Goal: Understand process/instructions: Learn how to perform a task or action

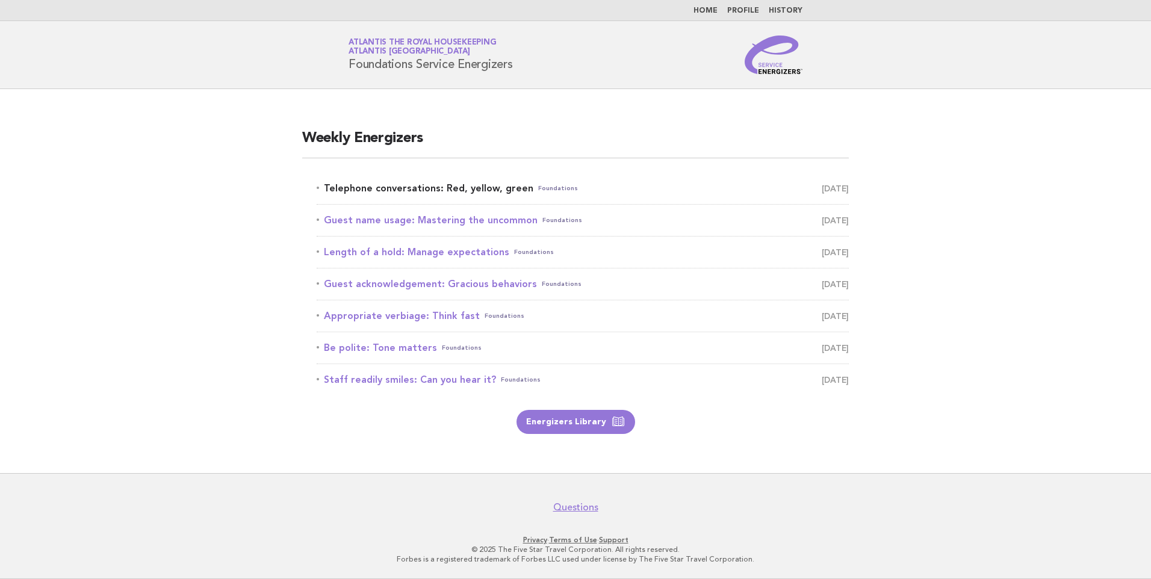
click at [506, 186] on link "Telephone conversations: Red, yellow, green Foundations [DATE]" at bounding box center [583, 188] width 532 height 17
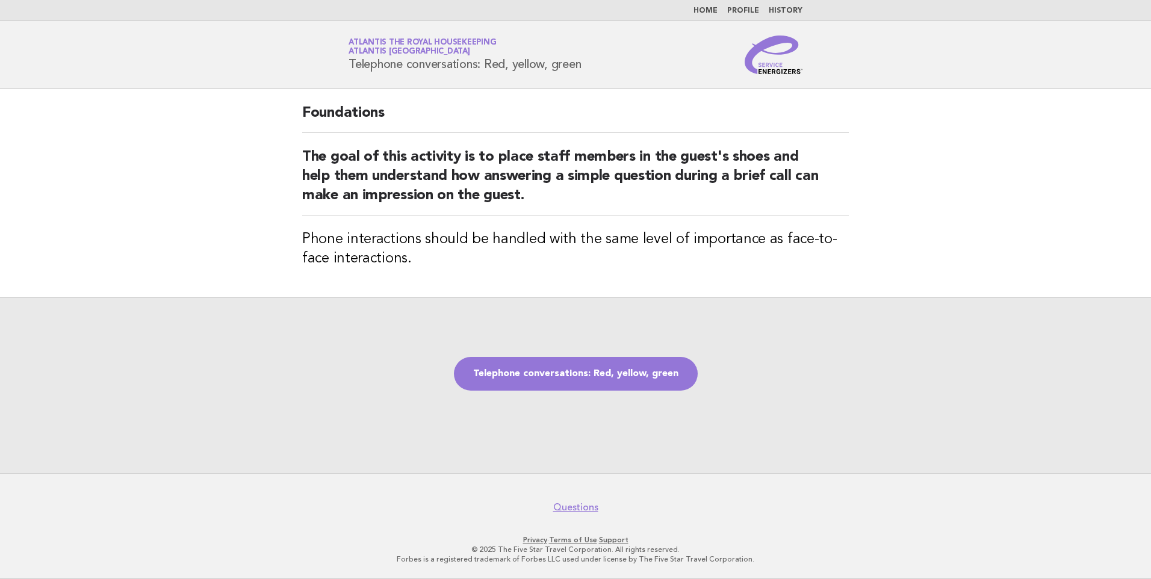
click at [714, 8] on link "Home" at bounding box center [705, 10] width 24 height 7
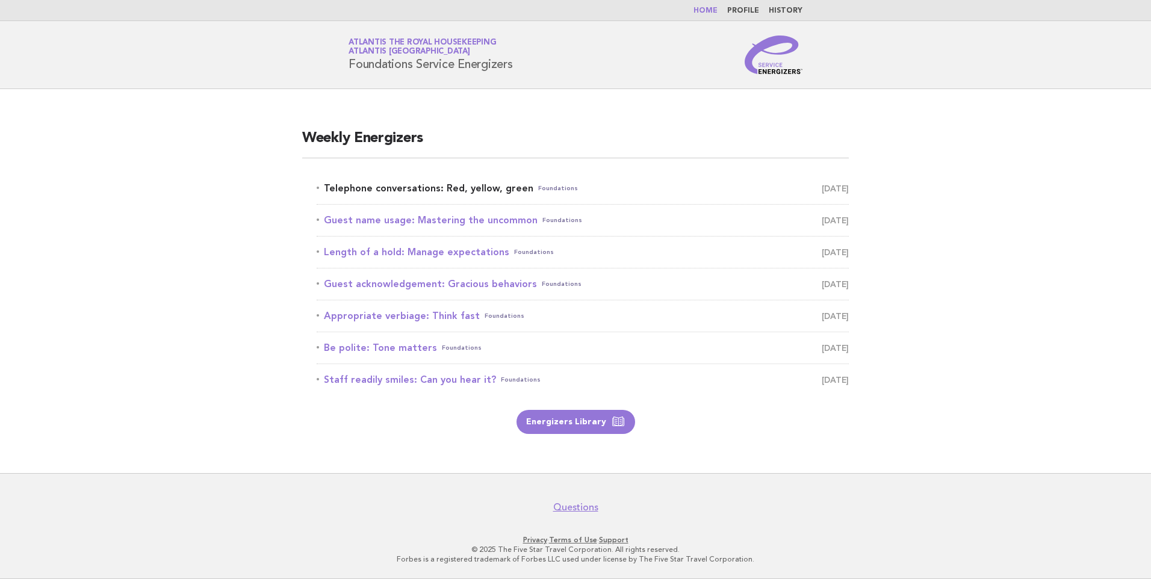
click at [499, 186] on link "Telephone conversations: Red, yellow, green Foundations September 15" at bounding box center [583, 188] width 532 height 17
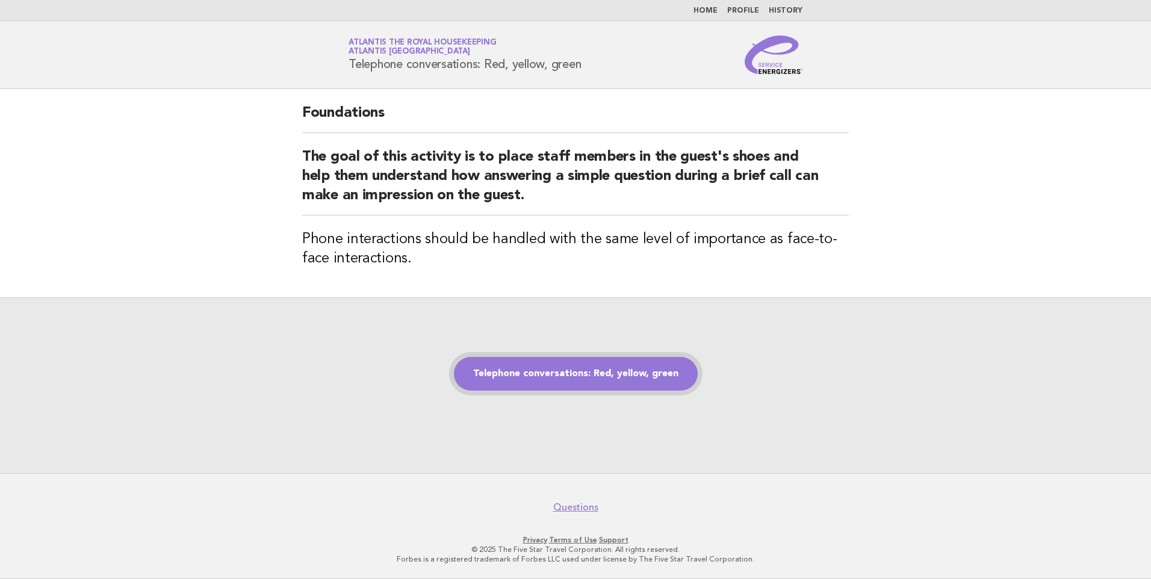
click at [521, 379] on link "Telephone conversations: Red, yellow, green" at bounding box center [576, 374] width 244 height 34
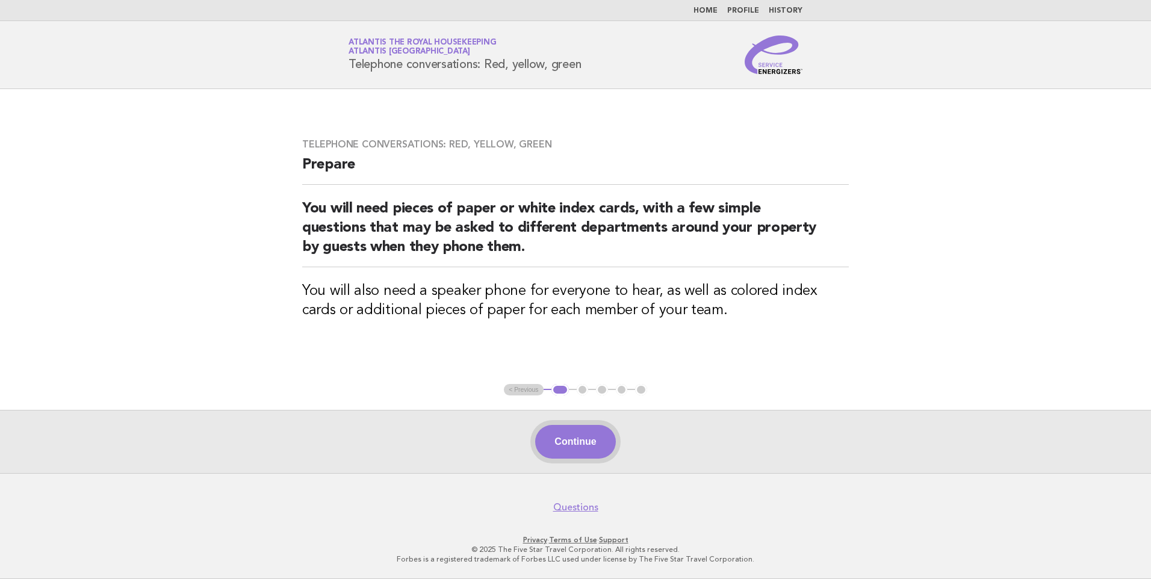
click at [576, 440] on button "Continue" at bounding box center [575, 442] width 80 height 34
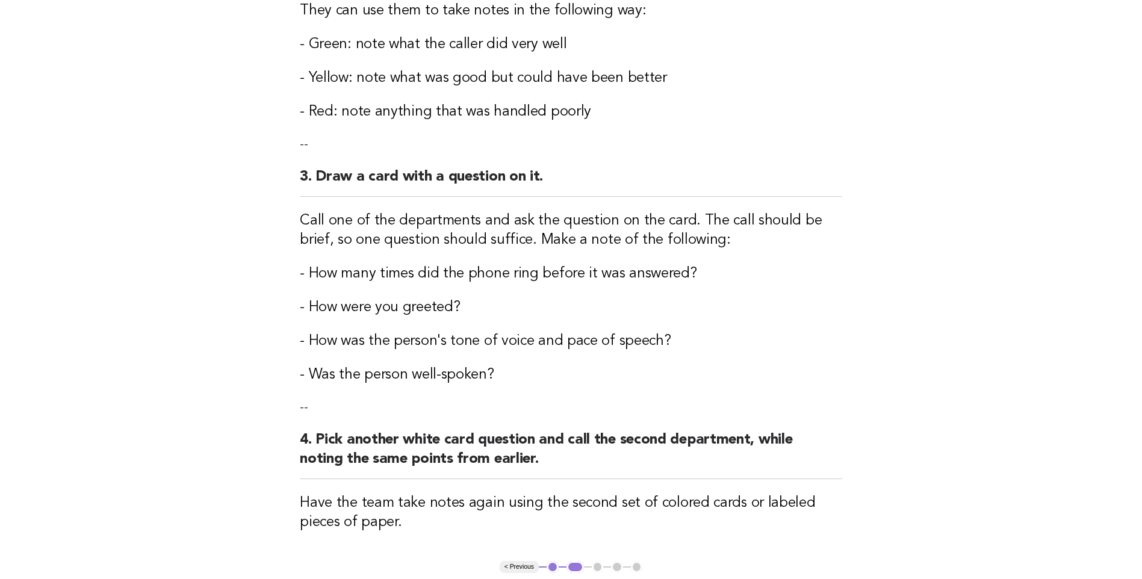
scroll to position [421, 0]
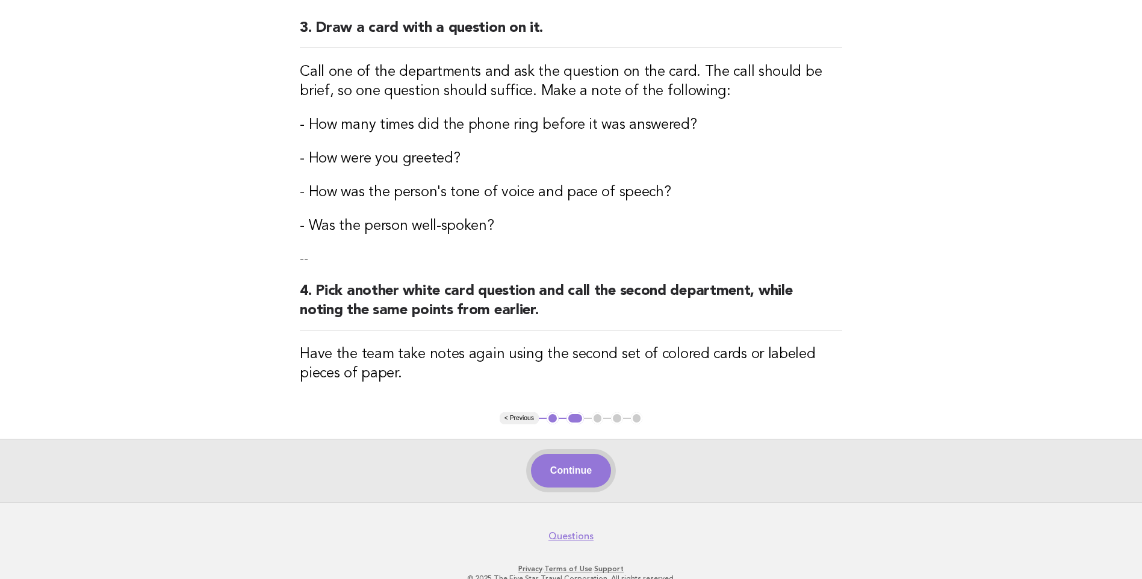
click at [580, 478] on button "Continue" at bounding box center [571, 471] width 80 height 34
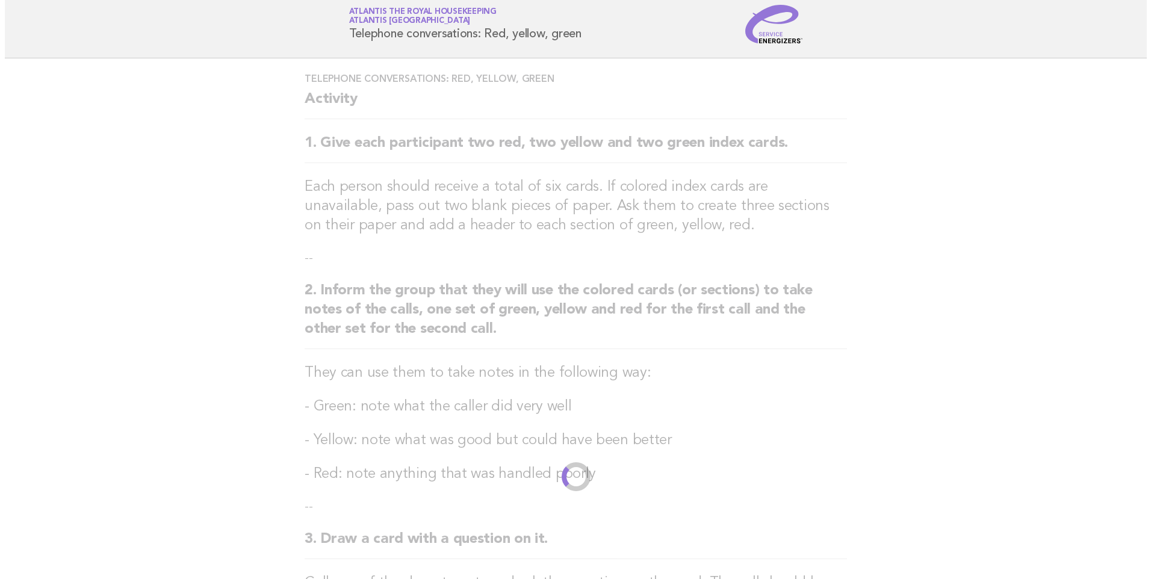
scroll to position [0, 0]
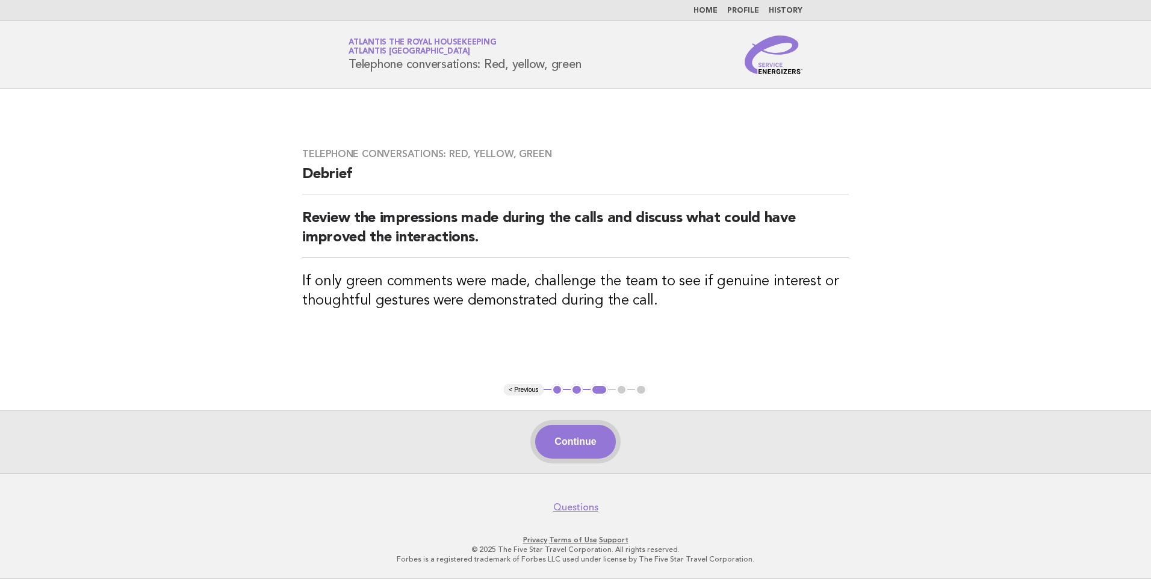
click at [581, 440] on button "Continue" at bounding box center [575, 442] width 80 height 34
